Goal: Task Accomplishment & Management: Manage account settings

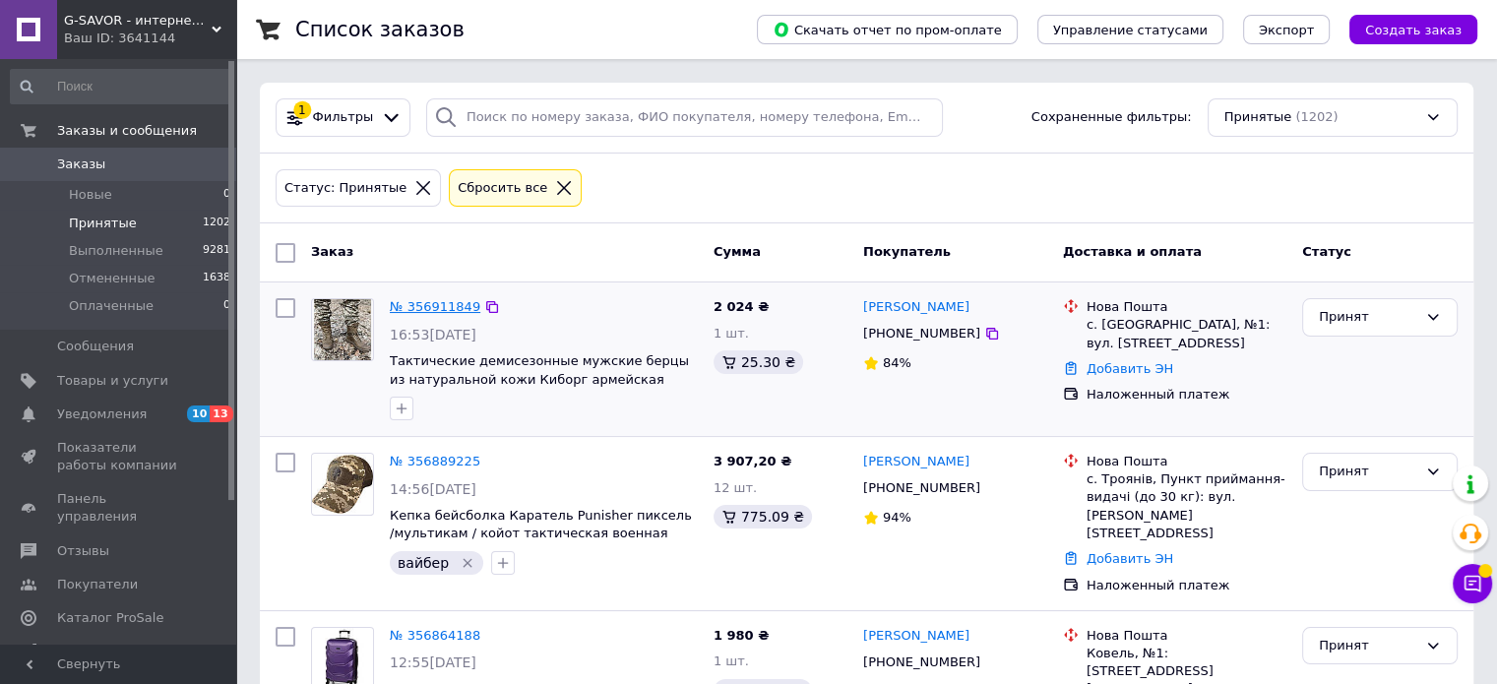
click at [420, 303] on link "№ 356911849" at bounding box center [435, 306] width 91 height 15
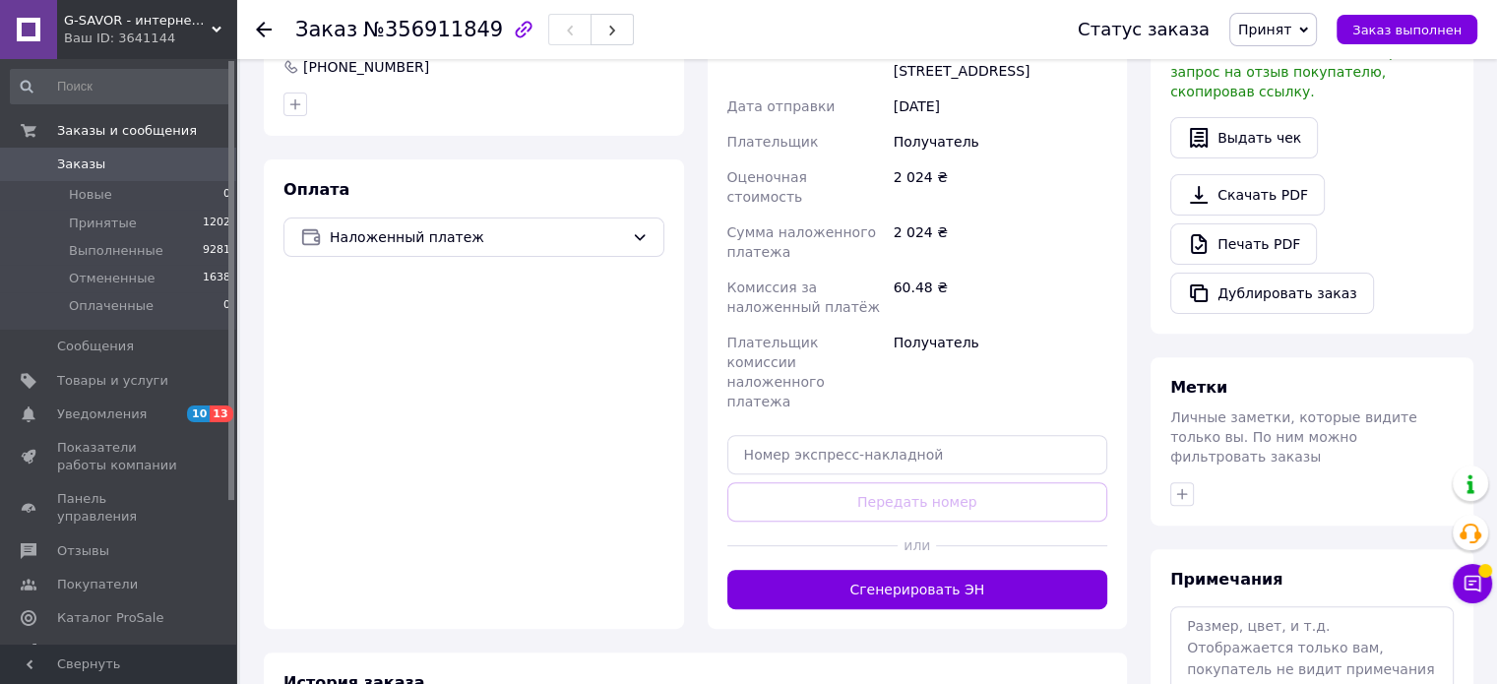
scroll to position [620, 0]
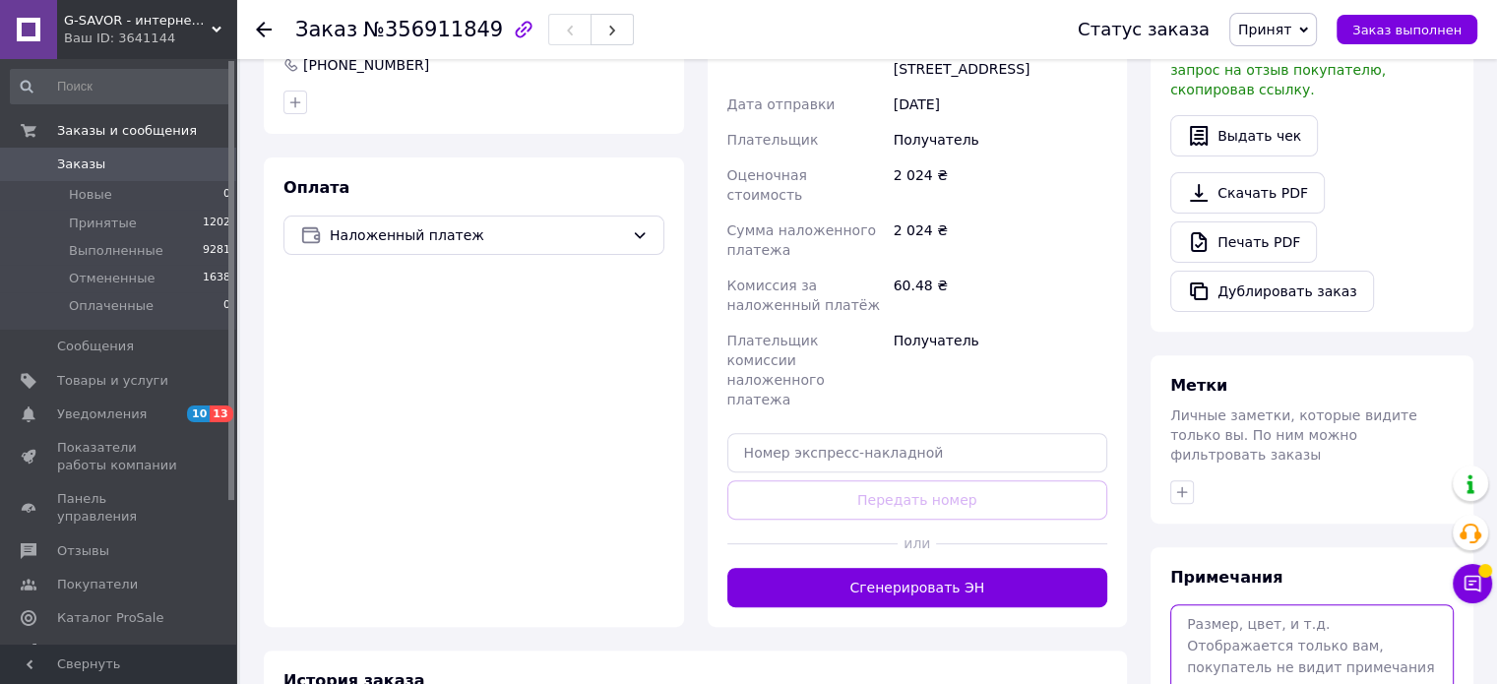
click at [1273, 615] on textarea at bounding box center [1311, 656] width 283 height 104
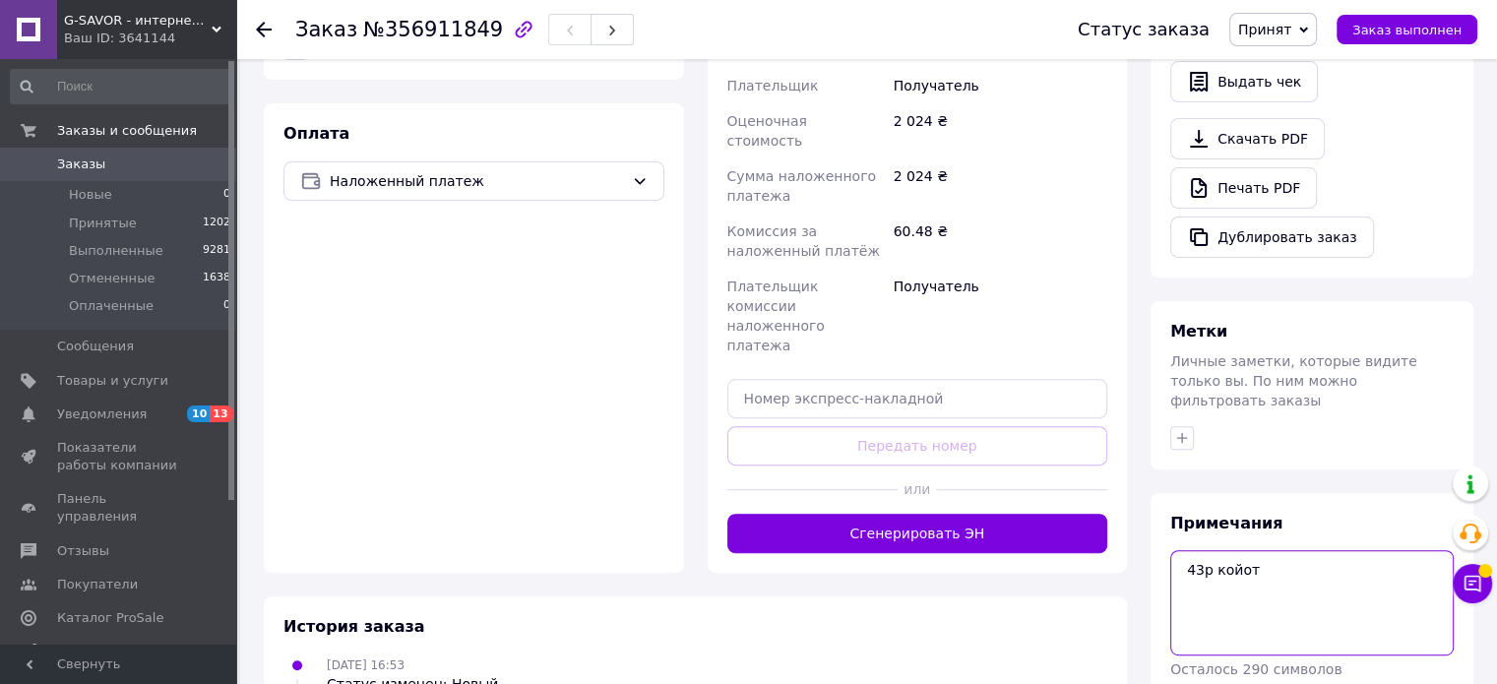
scroll to position [724, 0]
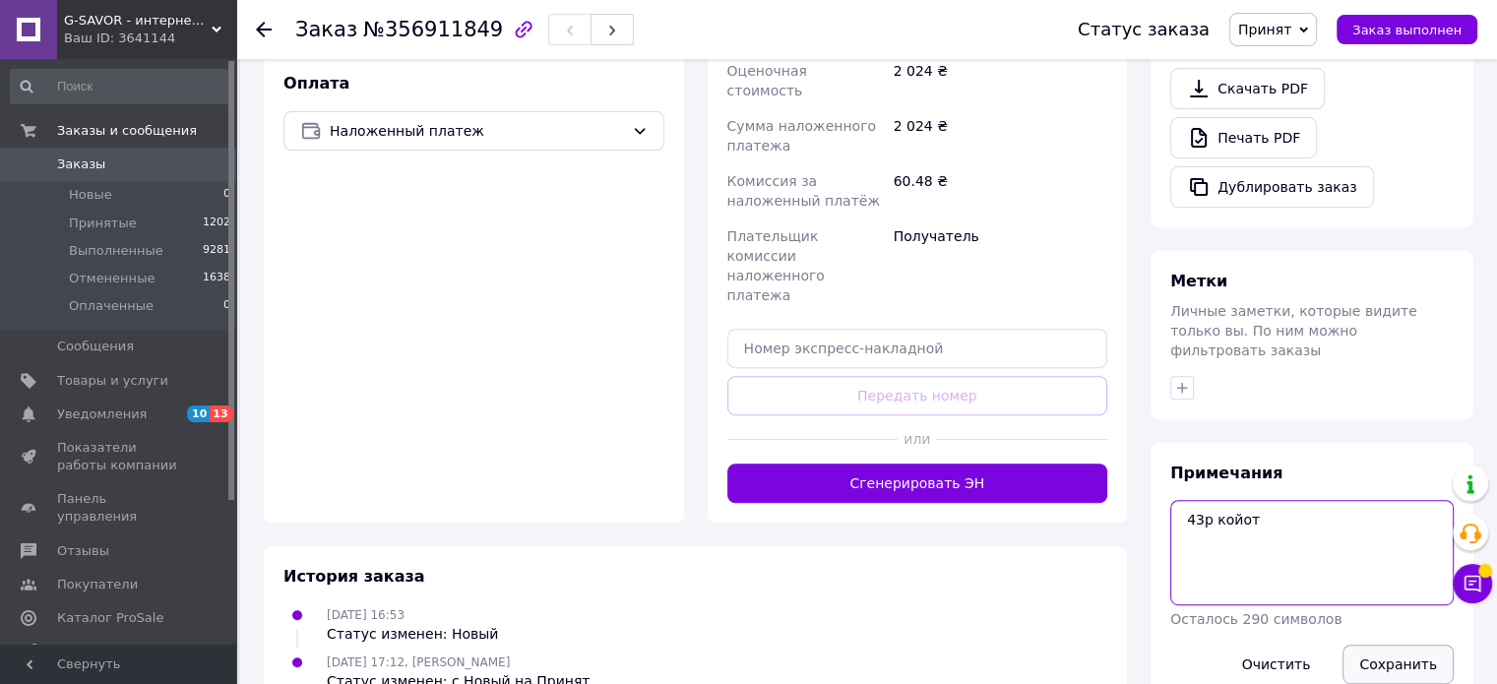
type textarea "43р койот"
click at [1393, 645] on button "Сохранить" at bounding box center [1397, 664] width 111 height 39
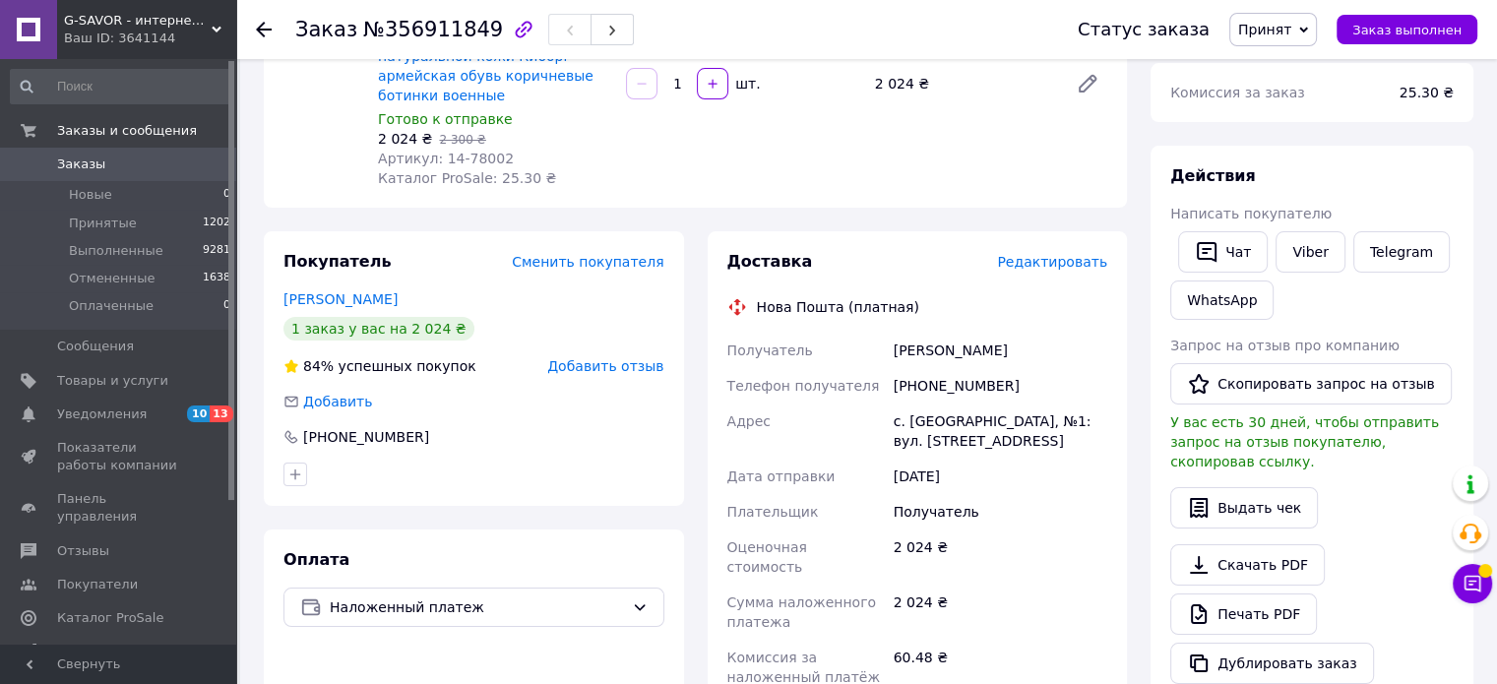
scroll to position [134, 0]
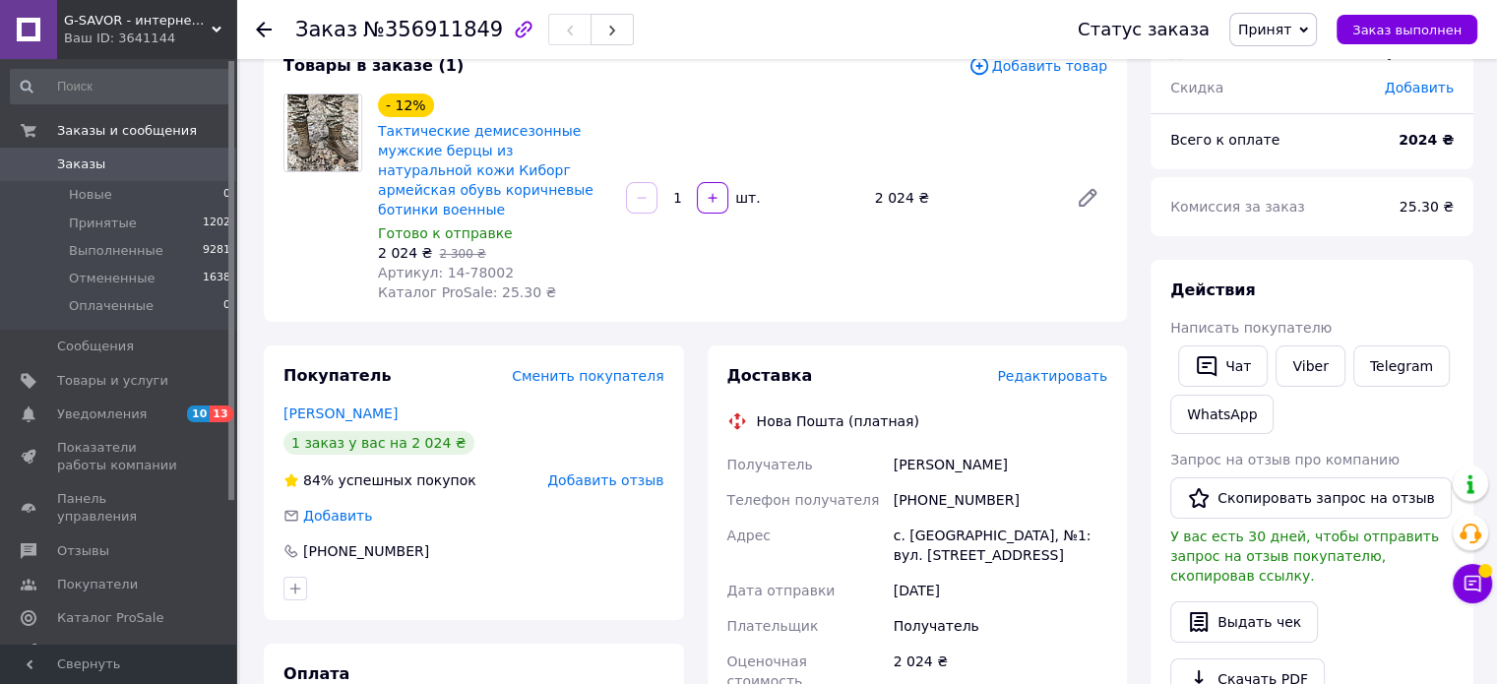
click at [930, 482] on div "[PHONE_NUMBER]" at bounding box center [1000, 499] width 221 height 35
copy div "380988875539"
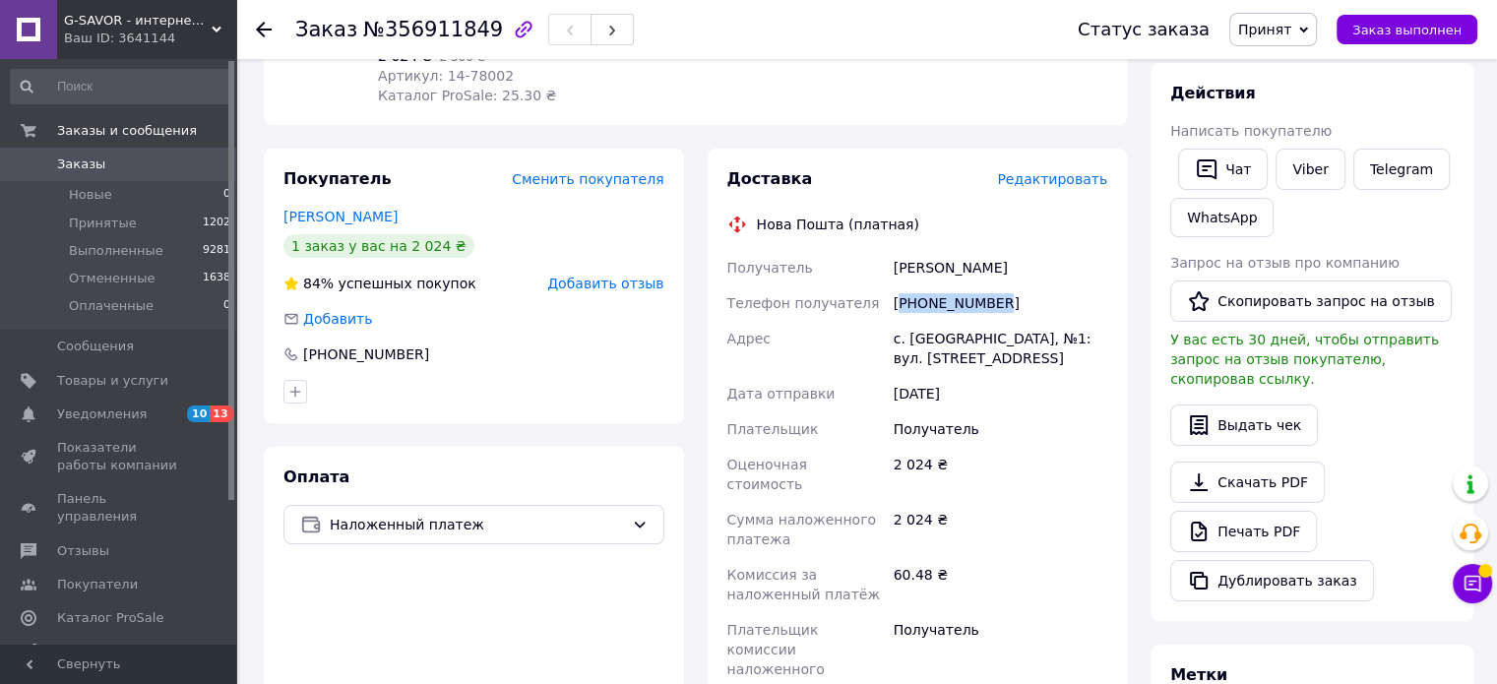
scroll to position [626, 0]
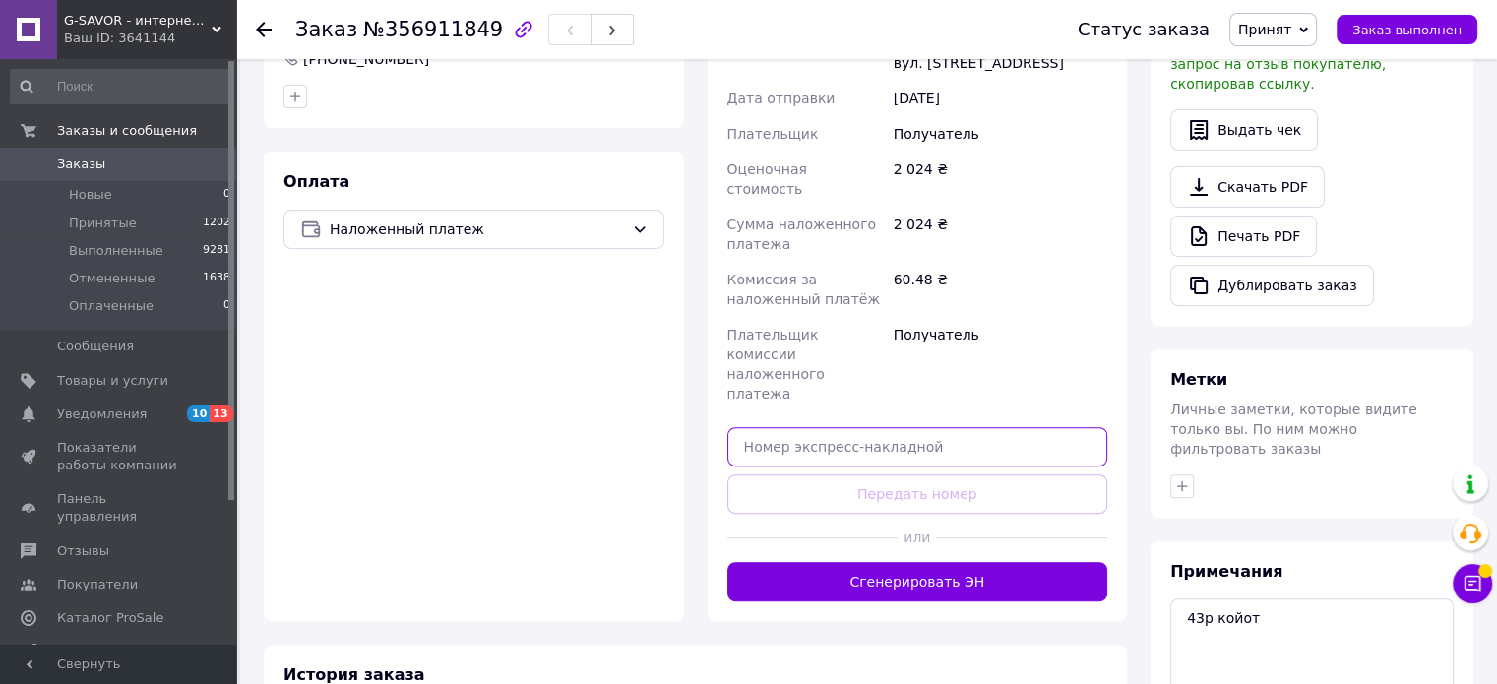
paste input "20451225349579"
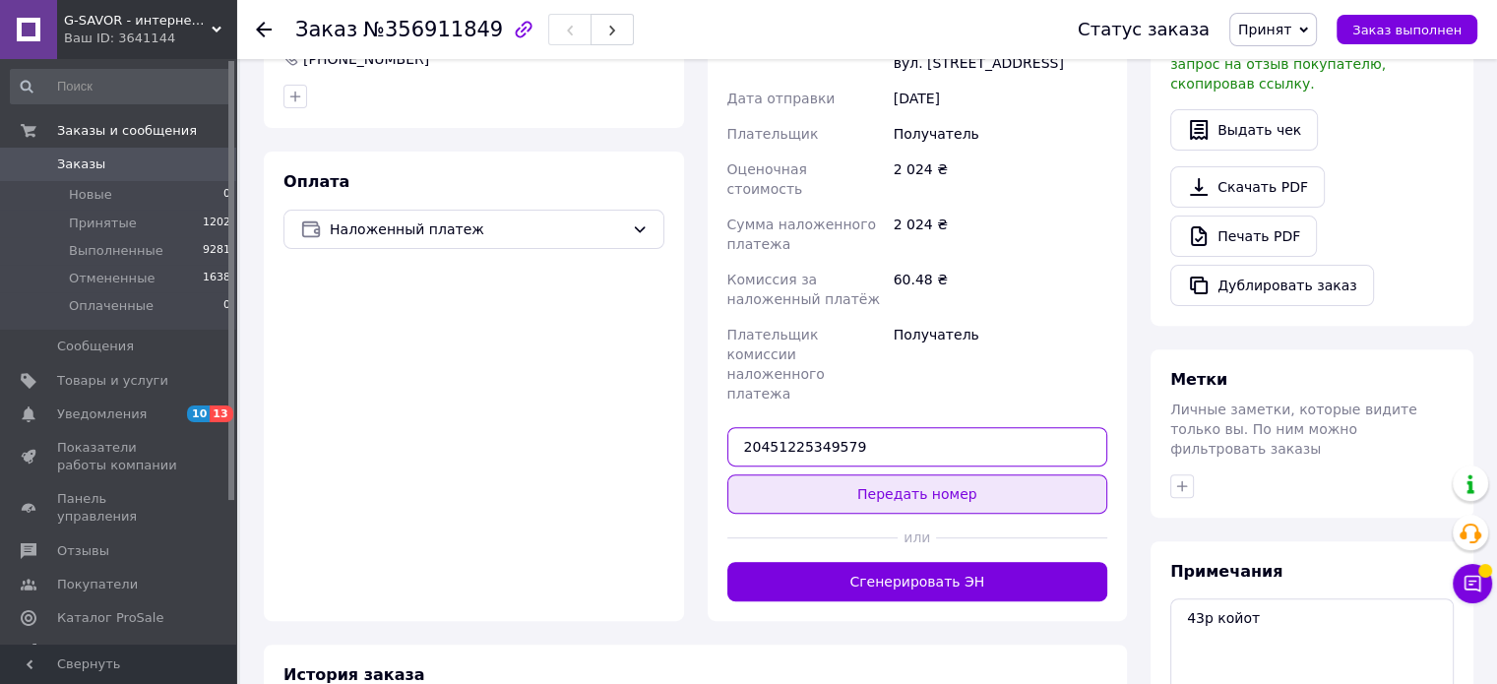
type input "20451225349579"
click at [862, 474] on button "Передать номер" at bounding box center [917, 493] width 381 height 39
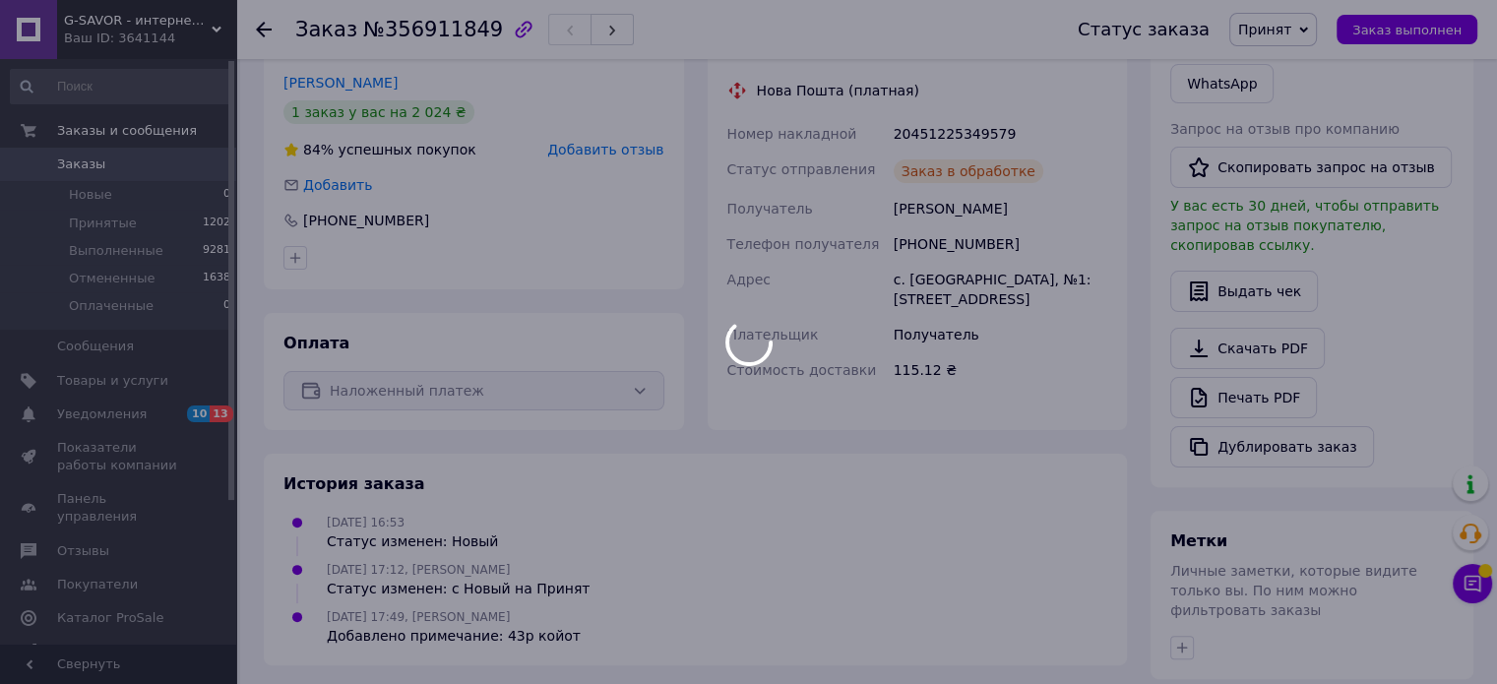
scroll to position [429, 0]
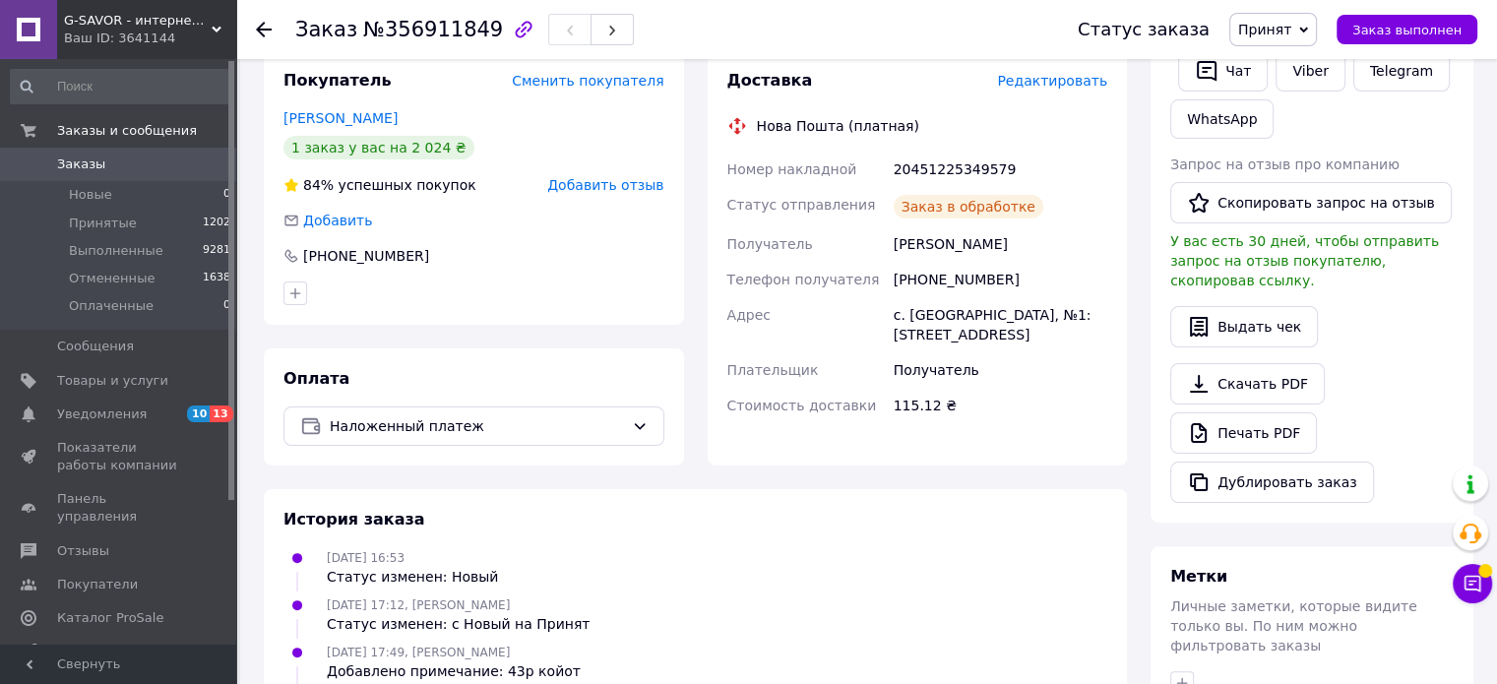
click at [937, 158] on div "20451225349579" at bounding box center [1000, 169] width 221 height 35
copy div "20451225349579"
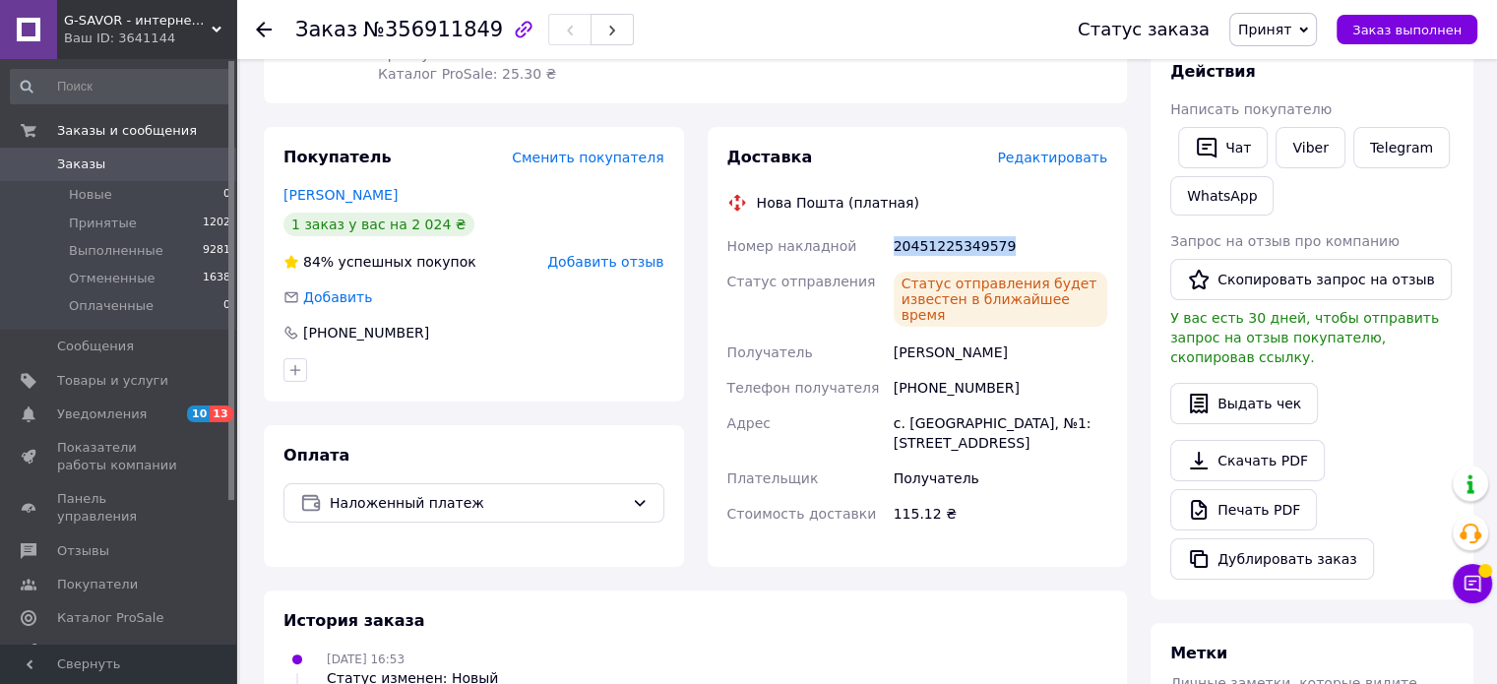
scroll to position [0, 0]
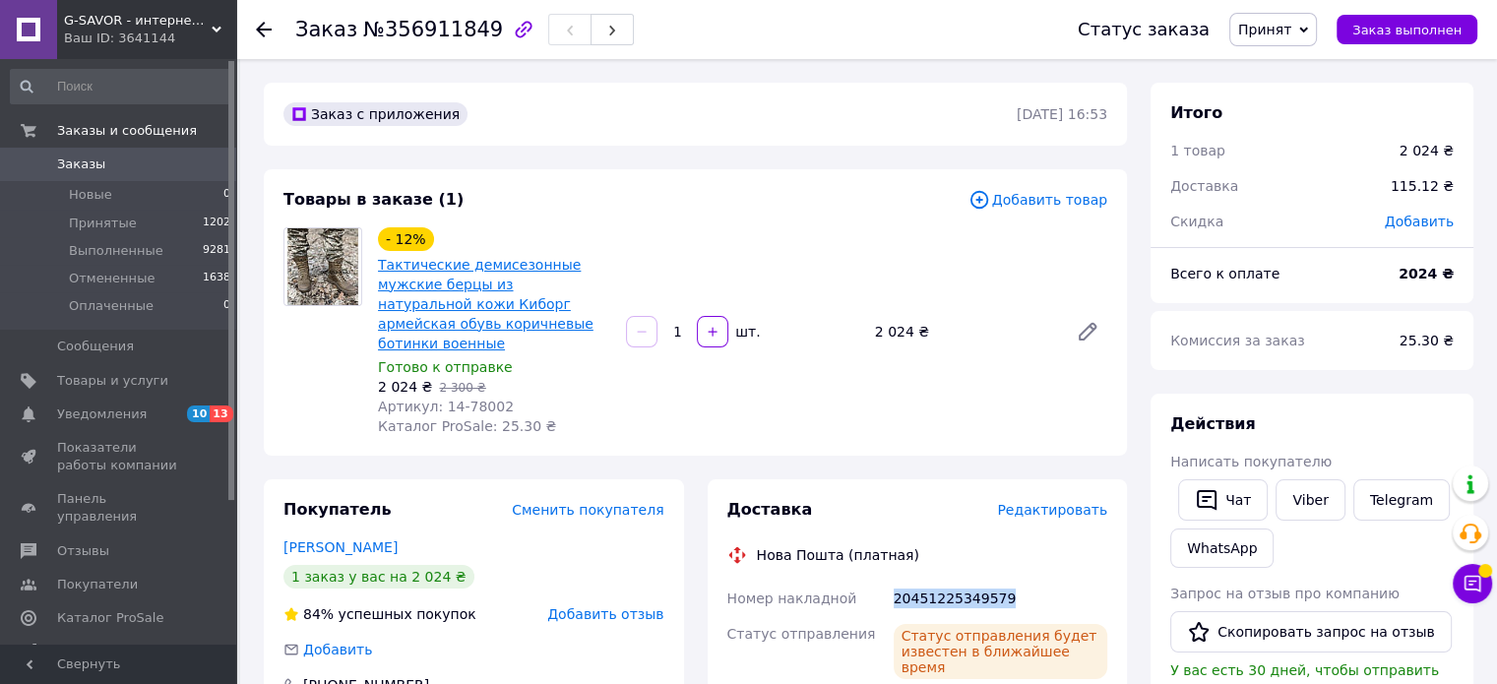
click at [461, 286] on link "Тактические демисезонные мужские берцы из натуральной кожи Киборг армейская обу…" at bounding box center [486, 304] width 216 height 94
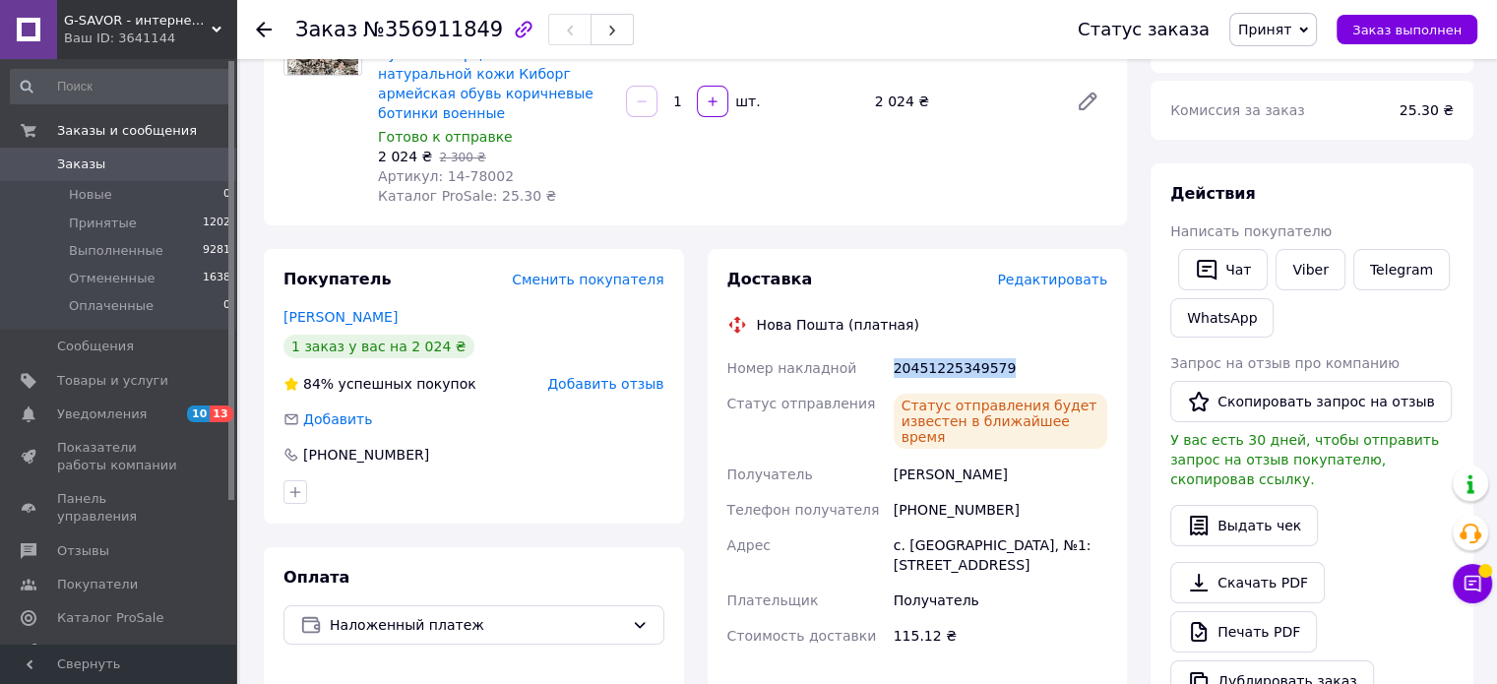
scroll to position [394, 0]
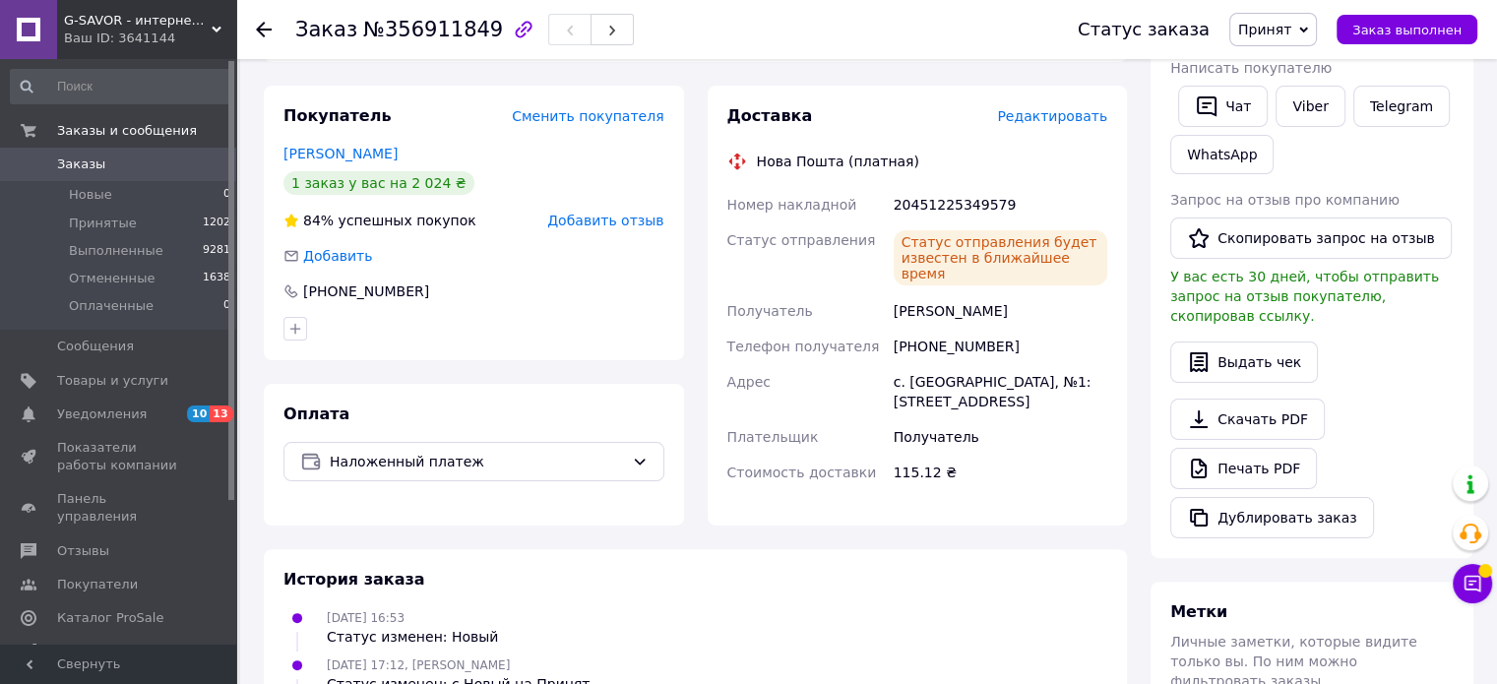
click at [949, 567] on div "История заказа [DATE] 16:53 Статус изменен: Новый [DATE] 17:12, [PERSON_NAME] С…" at bounding box center [695, 678] width 863 height 259
click at [58, 219] on li "Принятые 1202" at bounding box center [121, 224] width 242 height 28
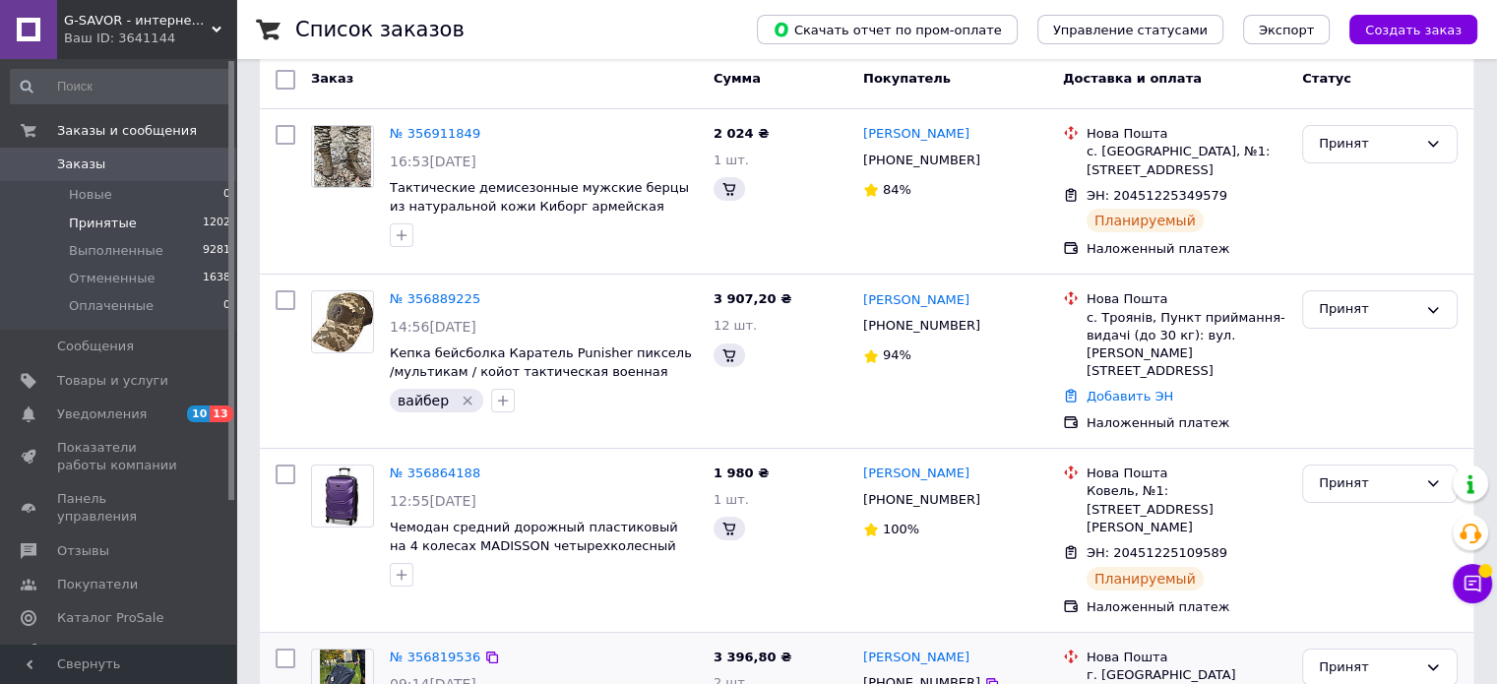
scroll to position [295, 0]
